Goal: Answer question/provide support

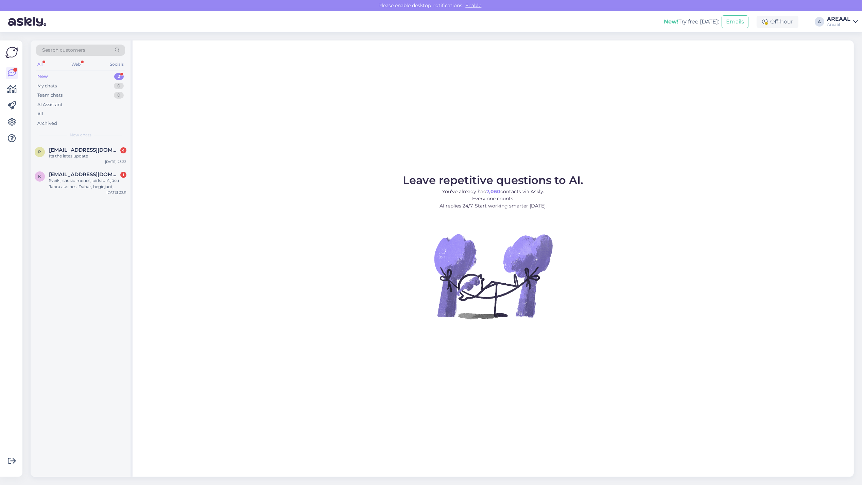
click at [206, 116] on div "Leave repetitive questions to AI. You’ve already had 7,060 contacts via Askly. …" at bounding box center [493, 258] width 721 height 436
click at [104, 155] on div "Its the lates update" at bounding box center [88, 156] width 78 height 6
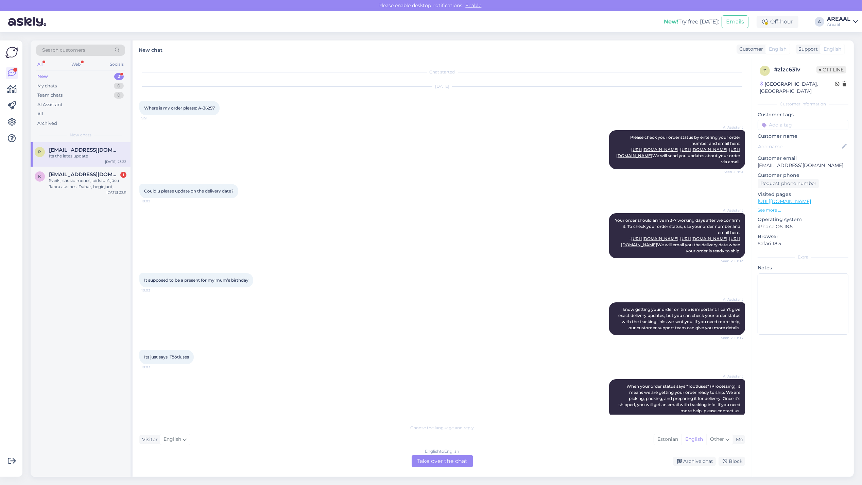
scroll to position [426, 0]
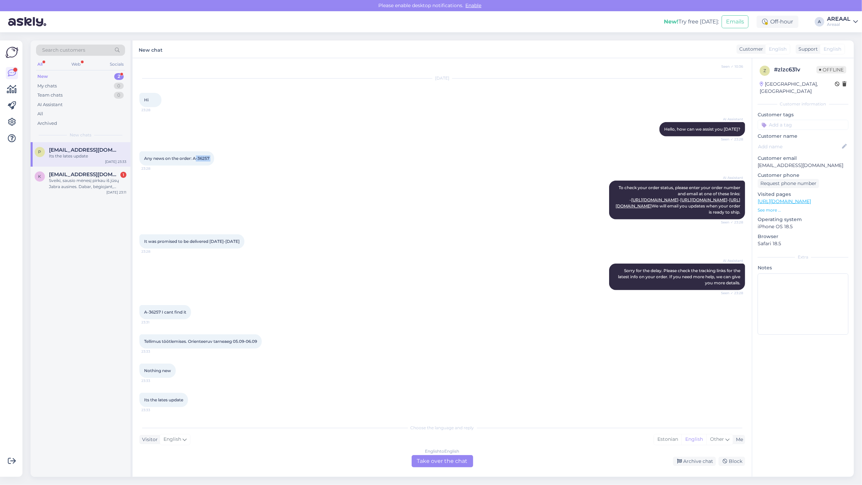
click at [194, 151] on div "Any news on the order: A-36257 23:28" at bounding box center [176, 158] width 75 height 14
copy div "-36257 23:28"
click at [89, 177] on div "Sveiki, sausio mėnesį pirkau iš jūsų Jabra ausines. Dabar, bėgiojant, dešinė [P…" at bounding box center [88, 183] width 78 height 12
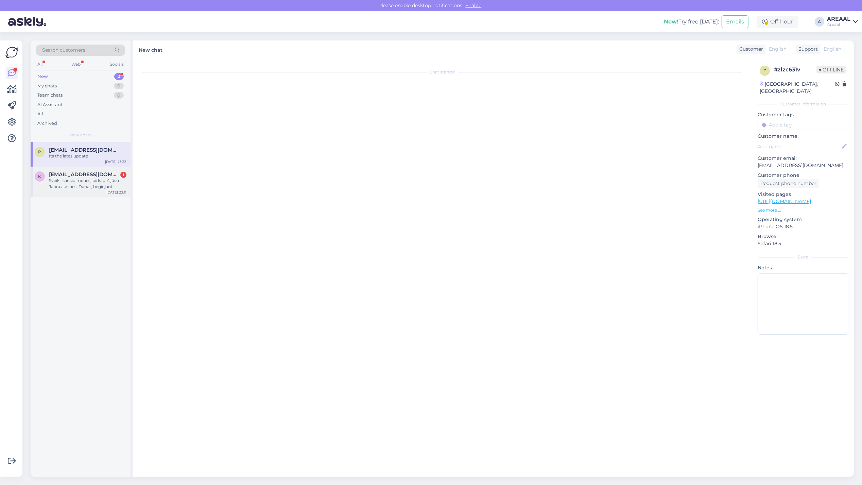
scroll to position [0, 0]
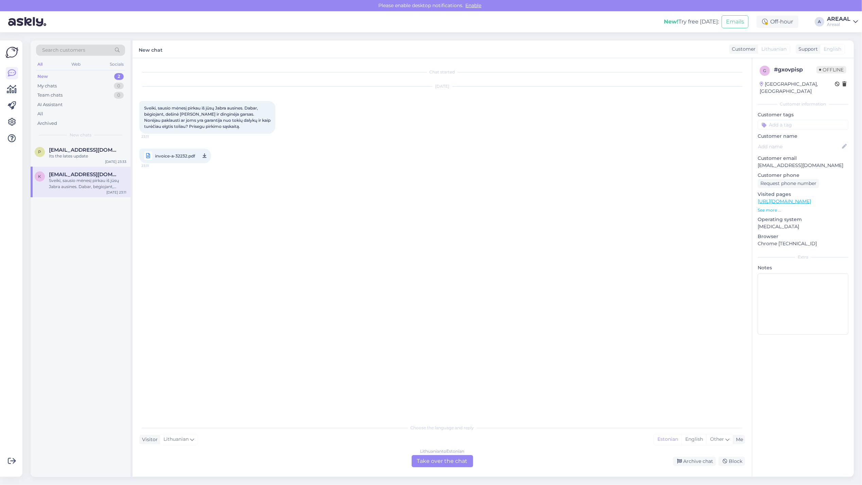
click at [444, 458] on div "Lithuanian to Estonian Take over the chat" at bounding box center [443, 461] width 62 height 12
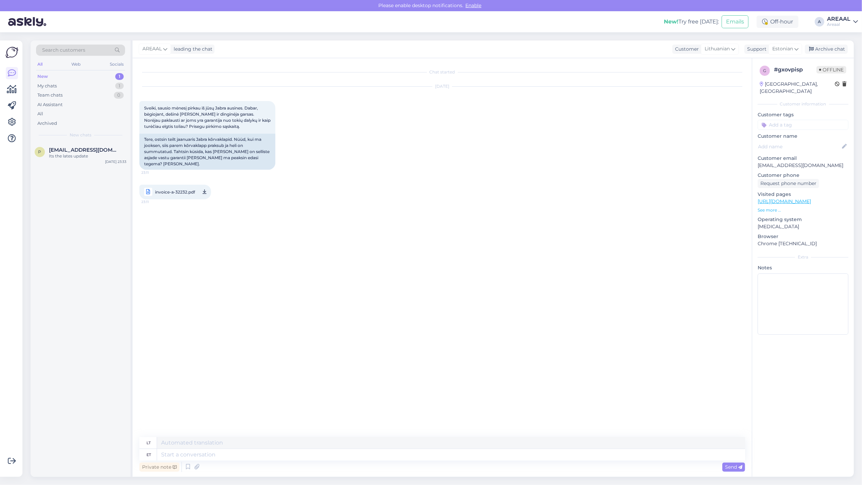
click at [359, 245] on div "Chat started [DATE] [GEOGRAPHIC_DATA], sausio mėnesį pirkau iš jūsų Jabra ausin…" at bounding box center [445, 248] width 612 height 366
click at [65, 111] on div "All" at bounding box center [80, 114] width 89 height 10
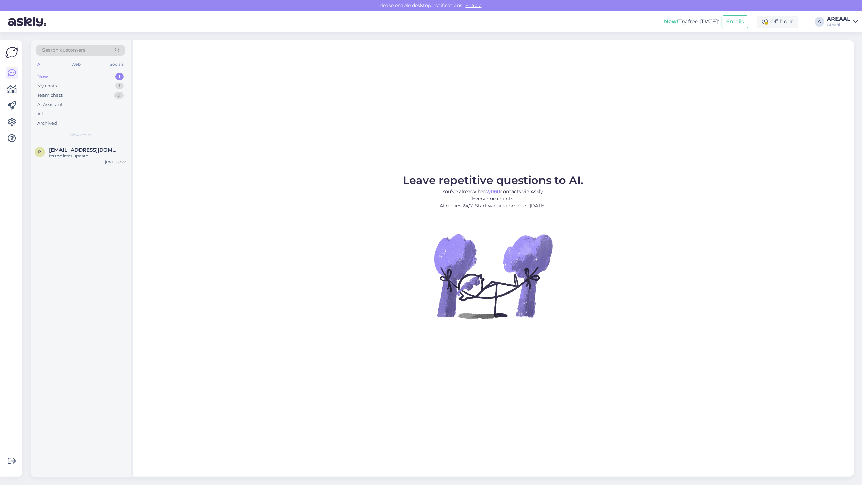
click at [201, 198] on figure "Leave repetitive questions to AI. You’ve already had 7,060 contacts via Askly. …" at bounding box center [493, 256] width 709 height 162
click at [115, 87] on div "My chats 1" at bounding box center [80, 86] width 89 height 10
click at [728, 179] on figure "Leave repetitive questions to AI. You’ve already had 7,060 contacts via Askly. …" at bounding box center [493, 256] width 709 height 162
